Goal: Check status: Check status

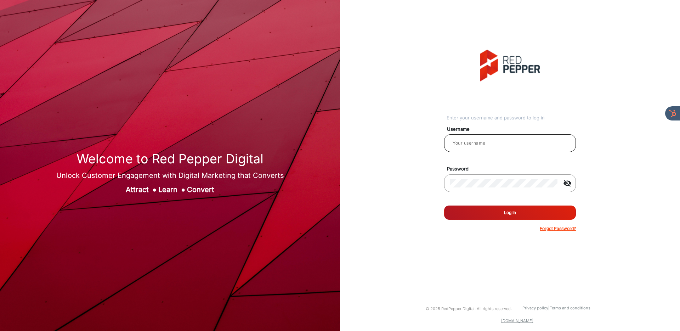
click at [500, 141] on input "email" at bounding box center [510, 143] width 120 height 8
type input "[PERSON_NAME]"
click at [507, 213] on button "Log In" at bounding box center [510, 212] width 132 height 14
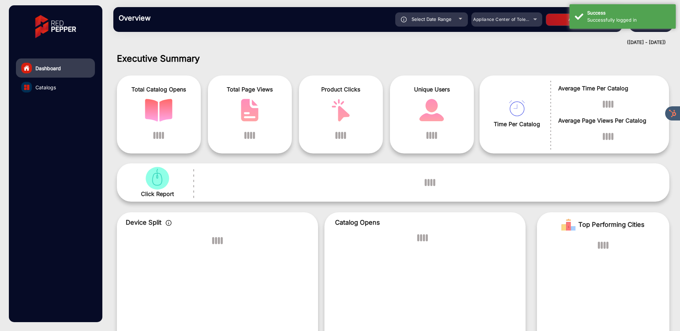
scroll to position [5, 0]
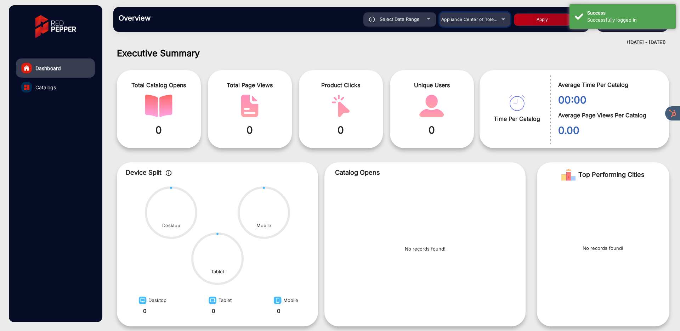
click at [488, 19] on span "Appliance Center of Toledo, Inc." at bounding box center [475, 19] width 68 height 5
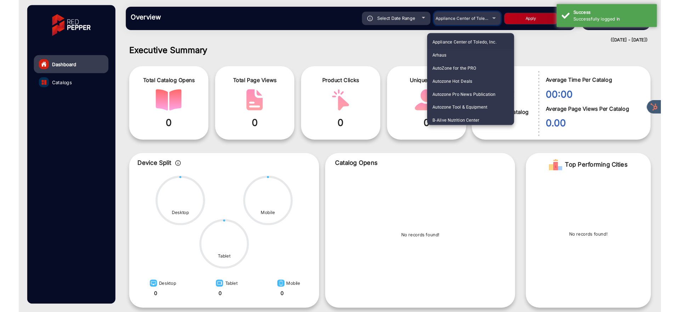
scroll to position [389, 0]
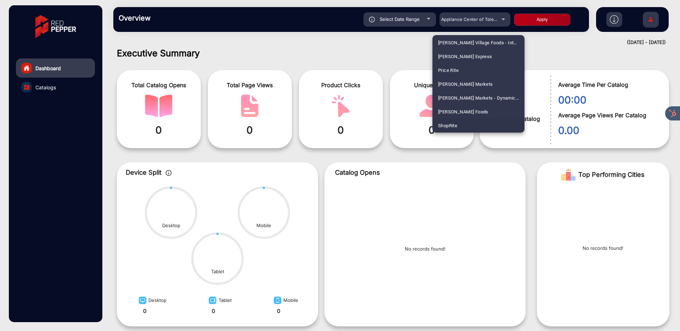
click at [463, 122] on mat-option "ShopRite" at bounding box center [478, 126] width 92 height 14
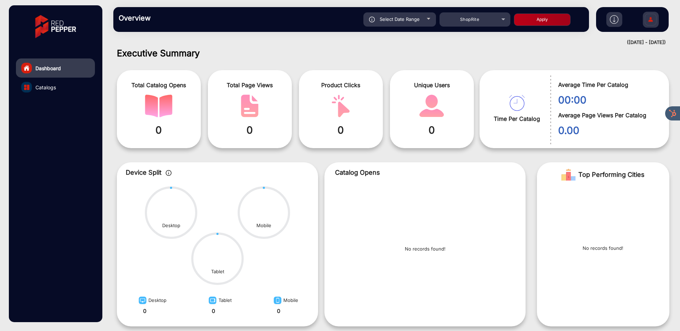
click at [540, 18] on button "Apply" at bounding box center [542, 19] width 57 height 12
type input "[DATE]"
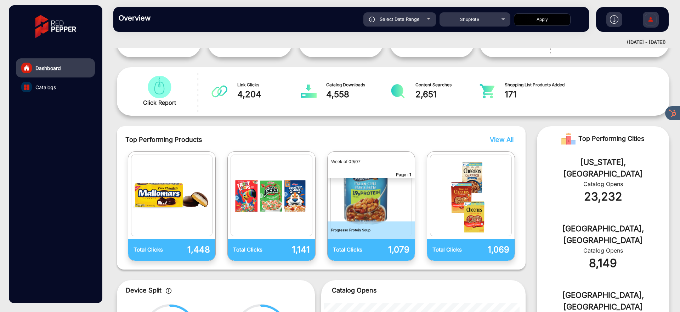
scroll to position [95, 0]
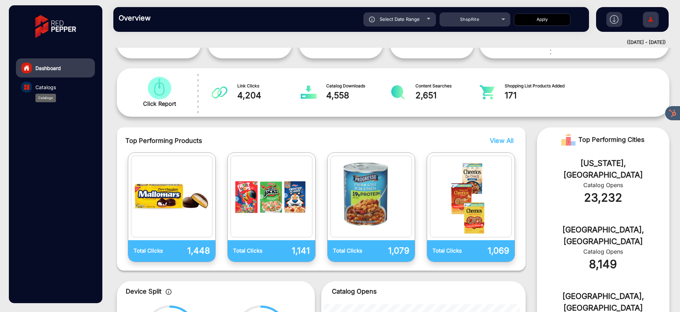
click at [42, 89] on span "Catalogs" at bounding box center [45, 87] width 21 height 7
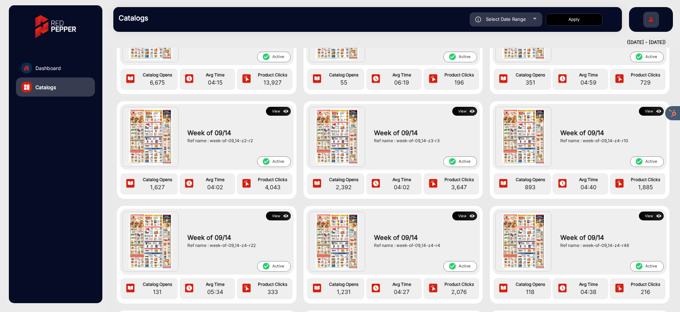
scroll to position [88, 0]
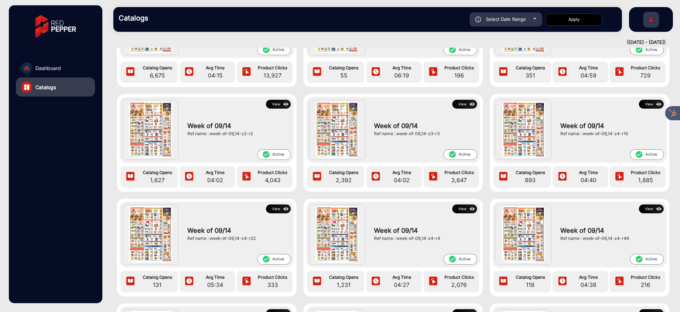
click at [460, 104] on button "View" at bounding box center [464, 104] width 25 height 9
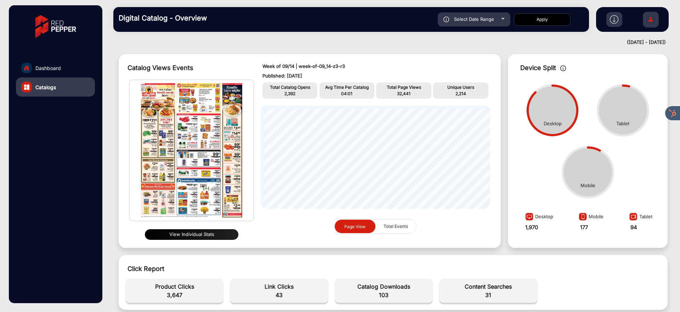
scroll to position [14, 0]
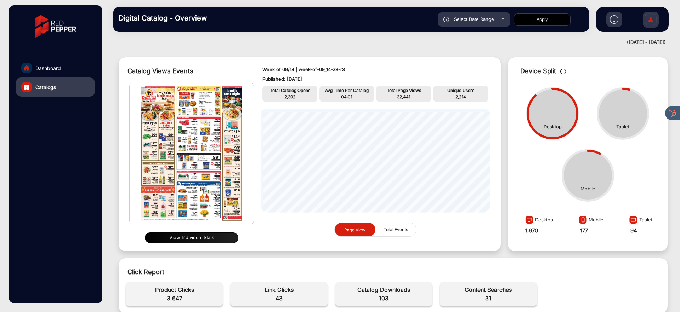
click at [182, 239] on button "View Individual Stats" at bounding box center [191, 238] width 93 height 11
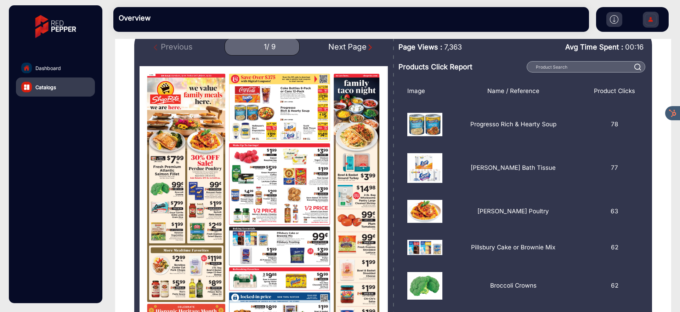
scroll to position [76, 0]
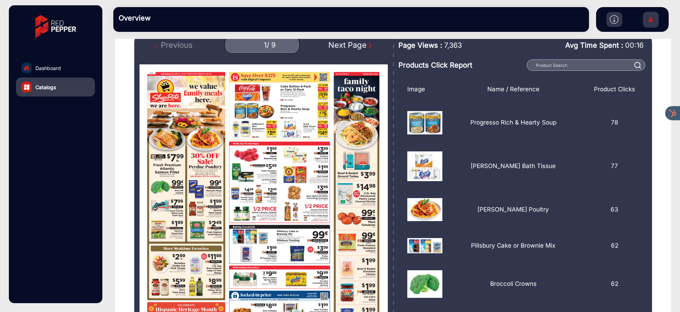
click at [358, 46] on div "Next Page" at bounding box center [350, 45] width 45 height 12
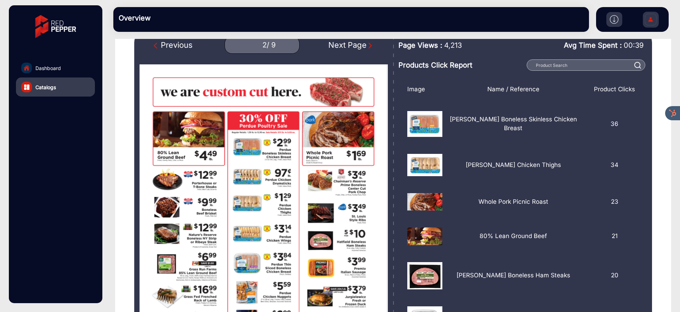
click at [358, 46] on div "Next Page" at bounding box center [350, 45] width 45 height 12
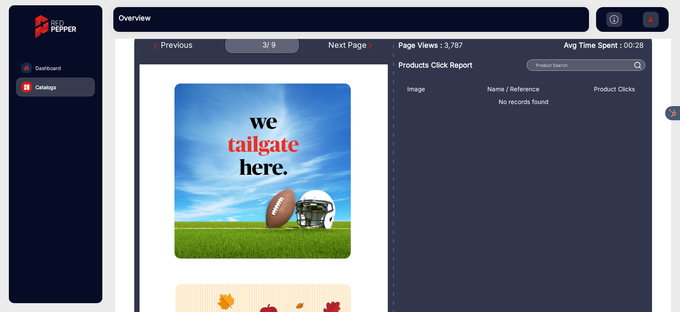
click at [354, 48] on div "Next Page" at bounding box center [350, 45] width 45 height 12
type input "4"
